Goal: Task Accomplishment & Management: Manage account settings

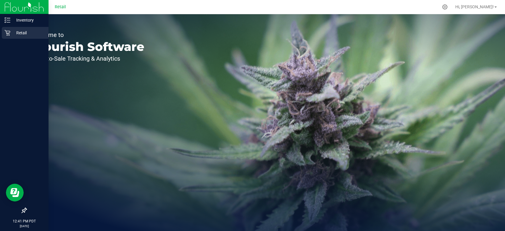
click at [13, 33] on p "Retail" at bounding box center [27, 32] width 35 height 7
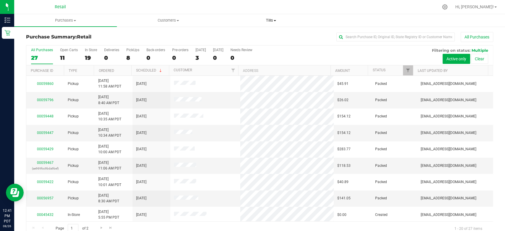
click at [272, 20] on span "Tills" at bounding box center [271, 20] width 102 height 5
click at [271, 33] on li "Manage tills" at bounding box center [271, 35] width 103 height 7
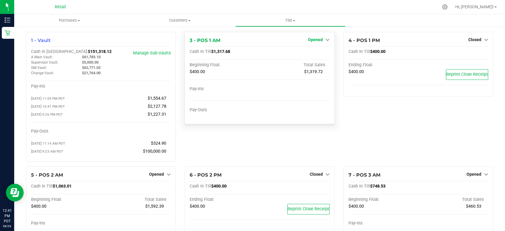
click at [317, 40] on span "Opened" at bounding box center [315, 39] width 15 height 5
click at [324, 51] on div "Close Till" at bounding box center [316, 52] width 44 height 7
click at [308, 51] on link "Close Till" at bounding box center [316, 52] width 16 height 5
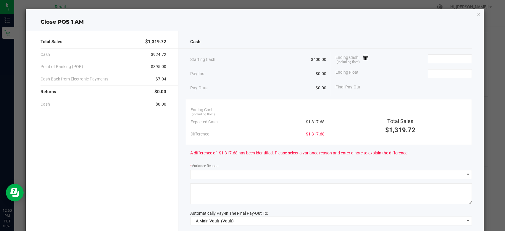
click at [440, 54] on div "Ending Cash (including float)" at bounding box center [403, 58] width 136 height 15
click at [438, 62] on input at bounding box center [449, 59] width 43 height 8
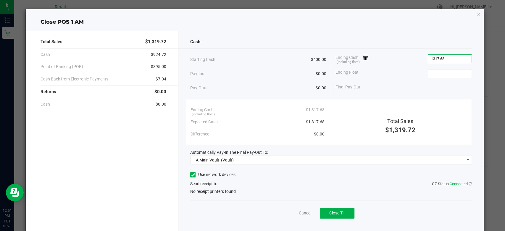
type input "$1,317.68"
type input "$400.00"
click at [194, 174] on label "Use network devices" at bounding box center [212, 175] width 45 height 6
click at [0, 0] on input "Use network devices" at bounding box center [0, 0] width 0 height 0
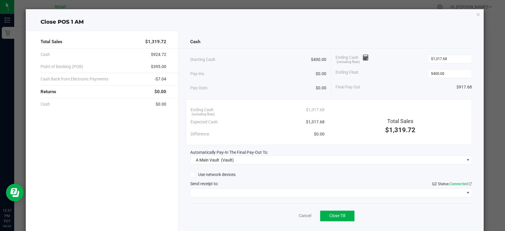
click at [229, 198] on div "Cash Starting Cash $400.00 Pay-Ins $0.00 Pay-Outs $0.00 Ending Cash (including …" at bounding box center [330, 134] width 305 height 206
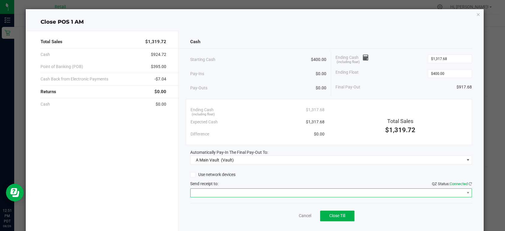
click at [230, 195] on span at bounding box center [328, 193] width 274 height 8
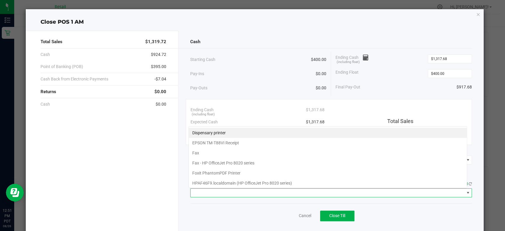
scroll to position [9, 279]
click at [220, 147] on Receipt "EPSON TM-T88VI Receipt" at bounding box center [328, 143] width 278 height 10
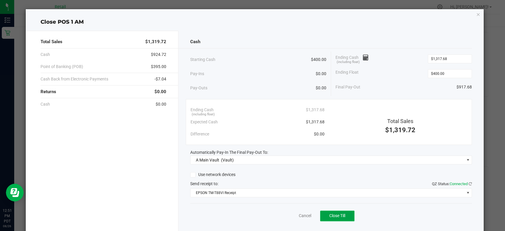
click at [334, 215] on span "Close Till" at bounding box center [337, 215] width 16 height 5
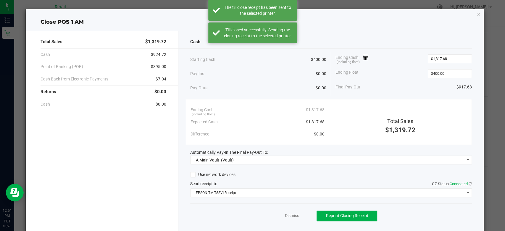
click at [287, 219] on div "Dismiss Reprint Closing Receipt" at bounding box center [331, 214] width 282 height 23
click at [285, 214] on link "Dismiss" at bounding box center [292, 216] width 14 height 6
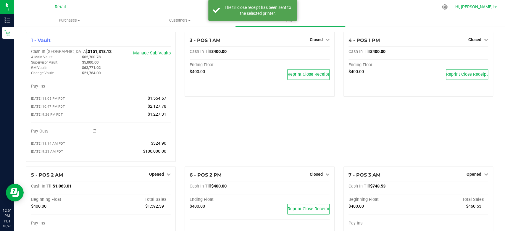
click at [483, 8] on span "Hi, [PERSON_NAME]!" at bounding box center [474, 6] width 38 height 5
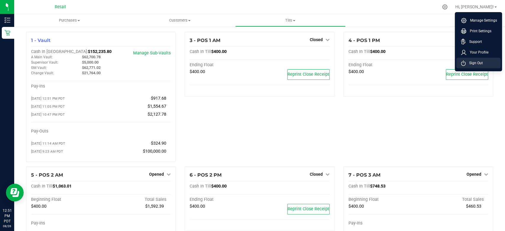
click at [490, 66] on li "Sign Out" at bounding box center [478, 63] width 44 height 11
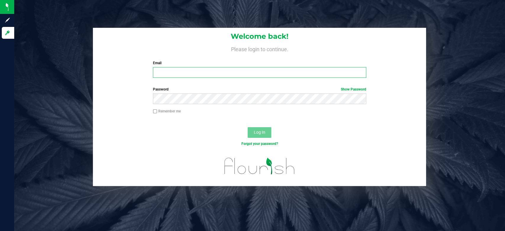
click at [193, 69] on input "Email" at bounding box center [259, 72] width 213 height 11
type input "[EMAIL_ADDRESS][DOMAIN_NAME]"
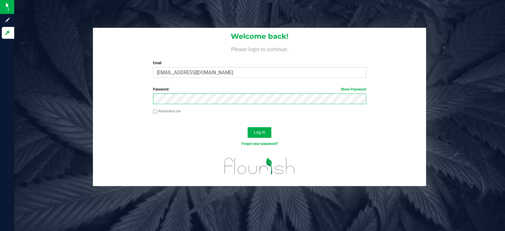
click at [248, 127] on button "Log In" at bounding box center [260, 132] width 24 height 11
